Goal: Task Accomplishment & Management: Use online tool/utility

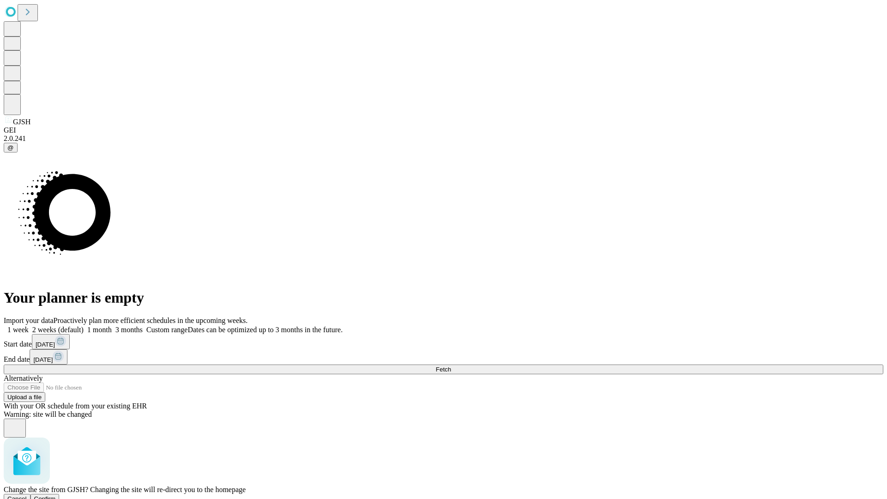
click at [56, 495] on span "Confirm" at bounding box center [45, 498] width 22 height 7
click at [84, 326] on label "2 weeks (default)" at bounding box center [56, 330] width 55 height 8
click at [451, 366] on span "Fetch" at bounding box center [443, 369] width 15 height 7
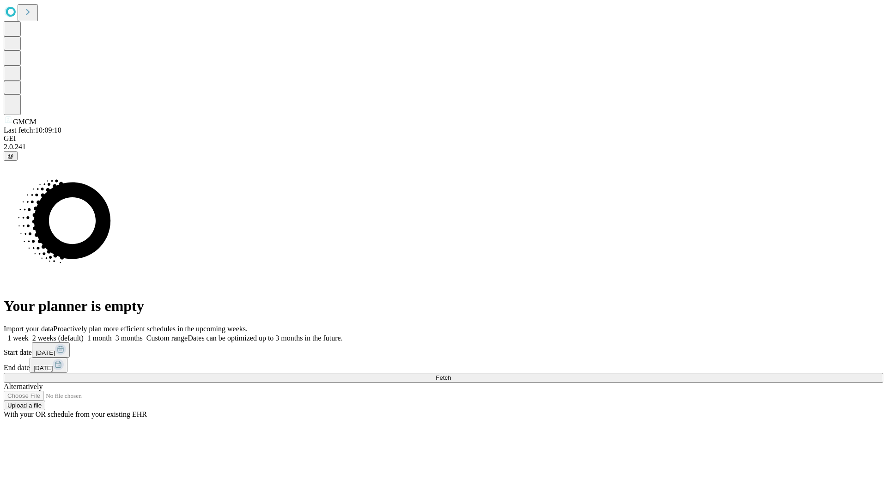
click at [84, 334] on label "2 weeks (default)" at bounding box center [56, 338] width 55 height 8
click at [451, 374] on span "Fetch" at bounding box center [443, 377] width 15 height 7
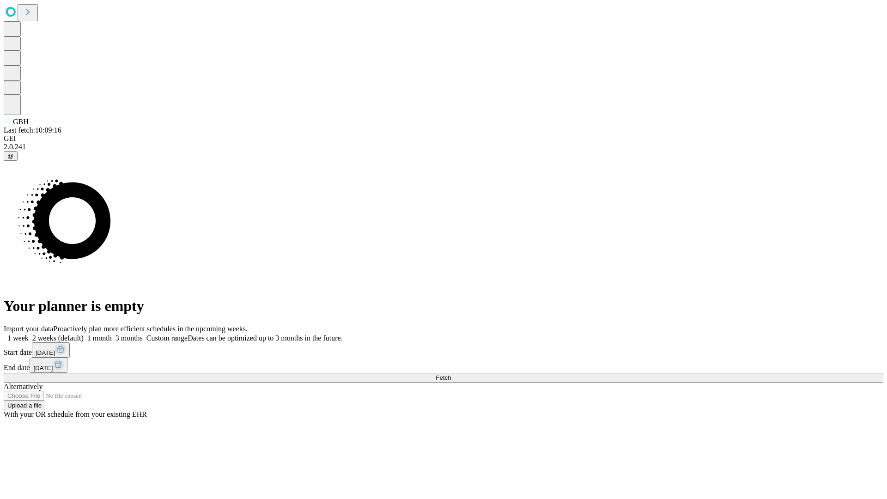
click at [84, 334] on label "2 weeks (default)" at bounding box center [56, 338] width 55 height 8
click at [451, 374] on span "Fetch" at bounding box center [443, 377] width 15 height 7
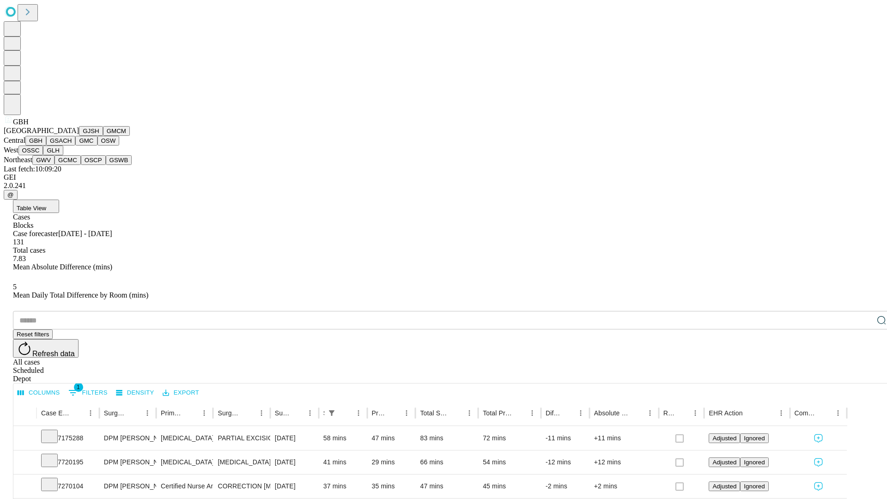
click at [72, 146] on button "GSACH" at bounding box center [60, 141] width 29 height 10
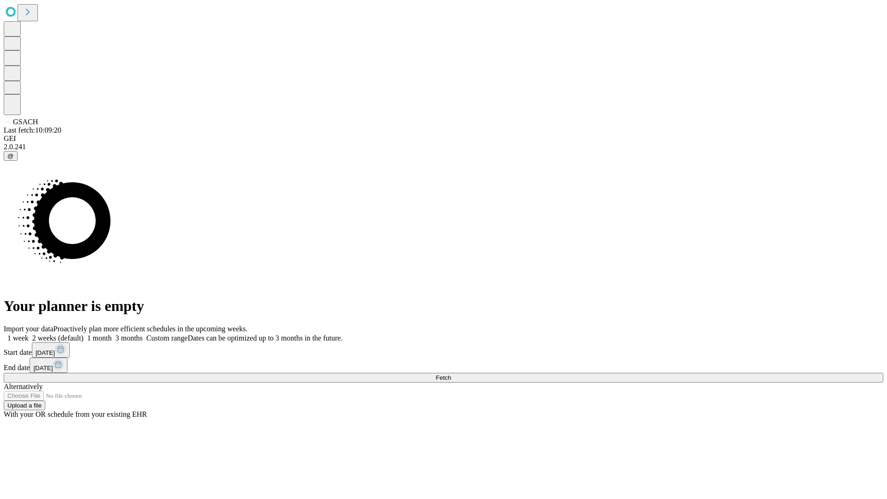
click at [84, 334] on label "2 weeks (default)" at bounding box center [56, 338] width 55 height 8
click at [451, 374] on span "Fetch" at bounding box center [443, 377] width 15 height 7
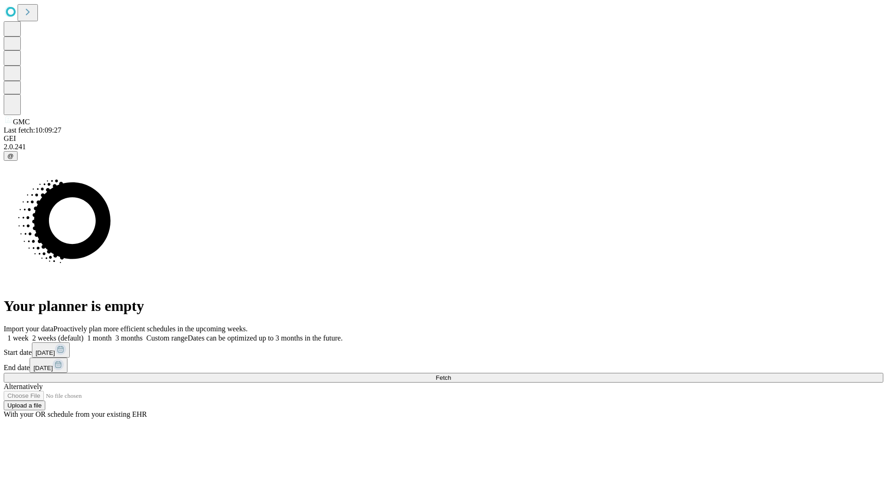
click at [84, 334] on label "2 weeks (default)" at bounding box center [56, 338] width 55 height 8
click at [451, 374] on span "Fetch" at bounding box center [443, 377] width 15 height 7
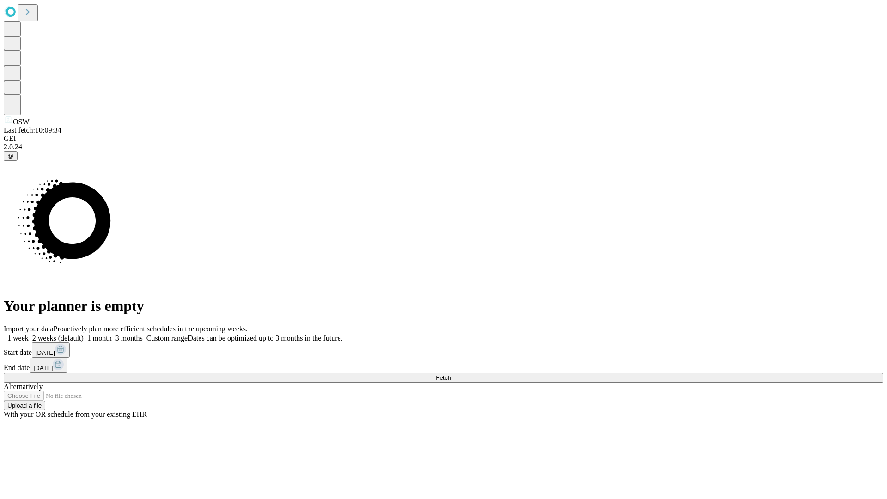
click at [84, 334] on label "2 weeks (default)" at bounding box center [56, 338] width 55 height 8
click at [451, 374] on span "Fetch" at bounding box center [443, 377] width 15 height 7
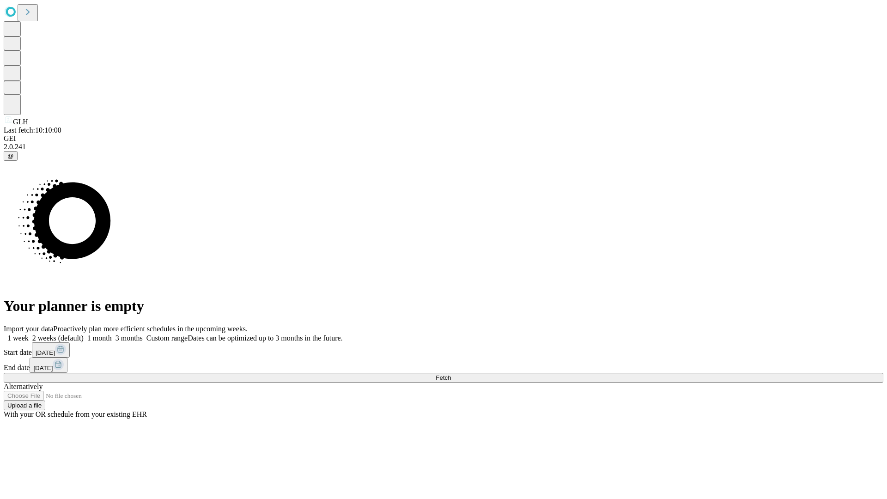
click at [84, 334] on label "2 weeks (default)" at bounding box center [56, 338] width 55 height 8
click at [451, 374] on span "Fetch" at bounding box center [443, 377] width 15 height 7
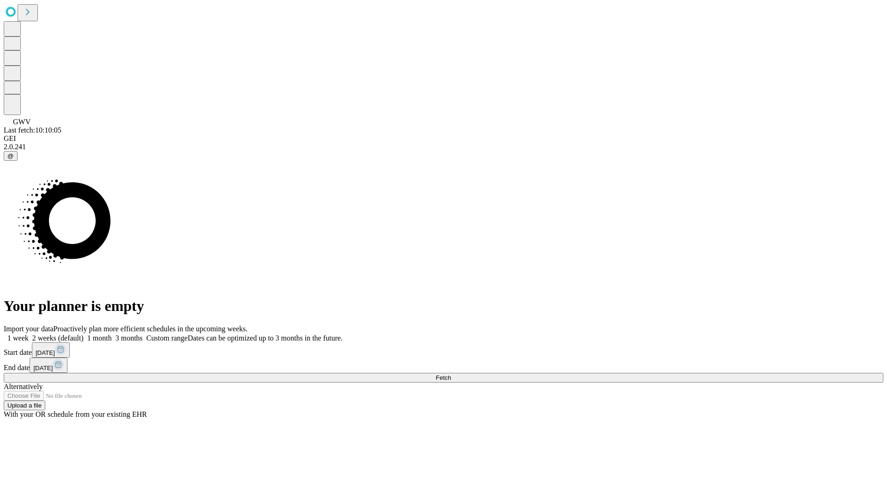
click at [84, 334] on label "2 weeks (default)" at bounding box center [56, 338] width 55 height 8
click at [451, 374] on span "Fetch" at bounding box center [443, 377] width 15 height 7
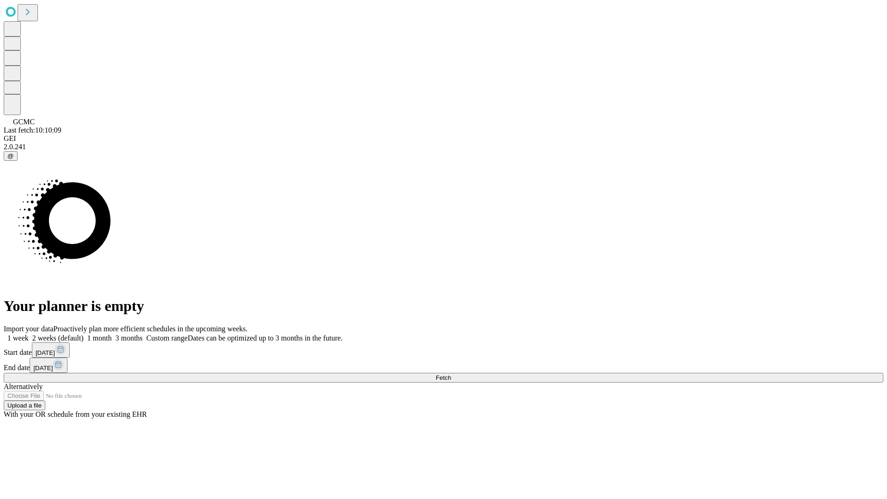
click at [84, 334] on label "2 weeks (default)" at bounding box center [56, 338] width 55 height 8
click at [451, 374] on span "Fetch" at bounding box center [443, 377] width 15 height 7
click at [84, 334] on label "2 weeks (default)" at bounding box center [56, 338] width 55 height 8
click at [451, 374] on span "Fetch" at bounding box center [443, 377] width 15 height 7
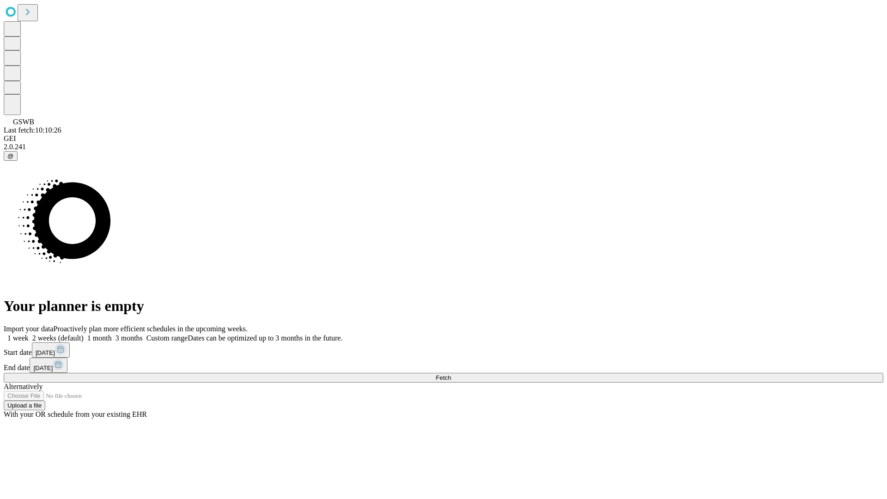
click at [84, 334] on label "2 weeks (default)" at bounding box center [56, 338] width 55 height 8
click at [451, 374] on span "Fetch" at bounding box center [443, 377] width 15 height 7
